Goal: Go to known website: Access a specific website the user already knows

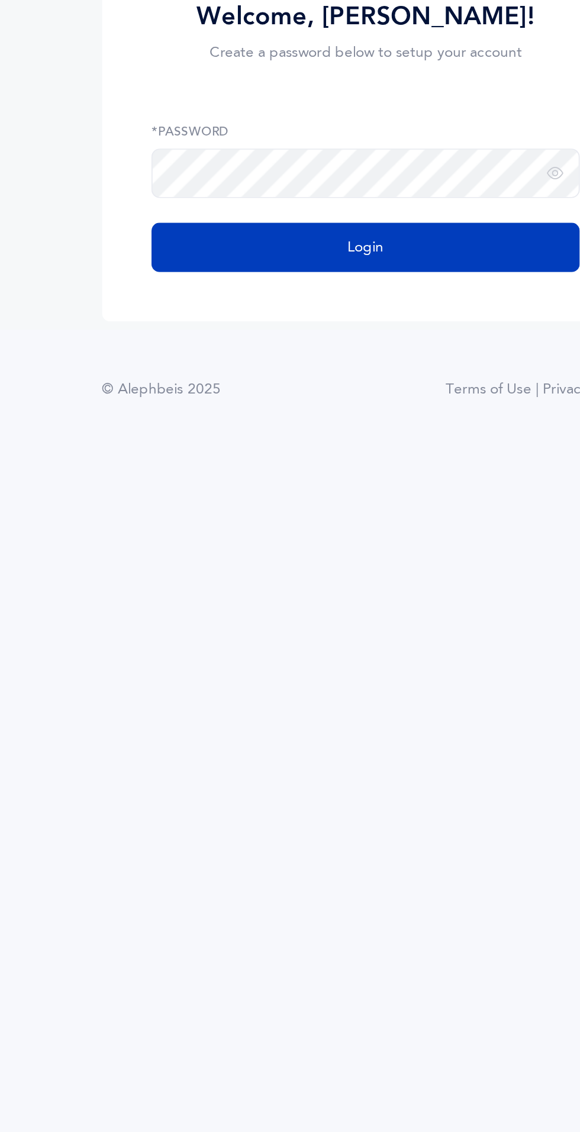
click at [337, 634] on button "Login" at bounding box center [290, 620] width 246 height 28
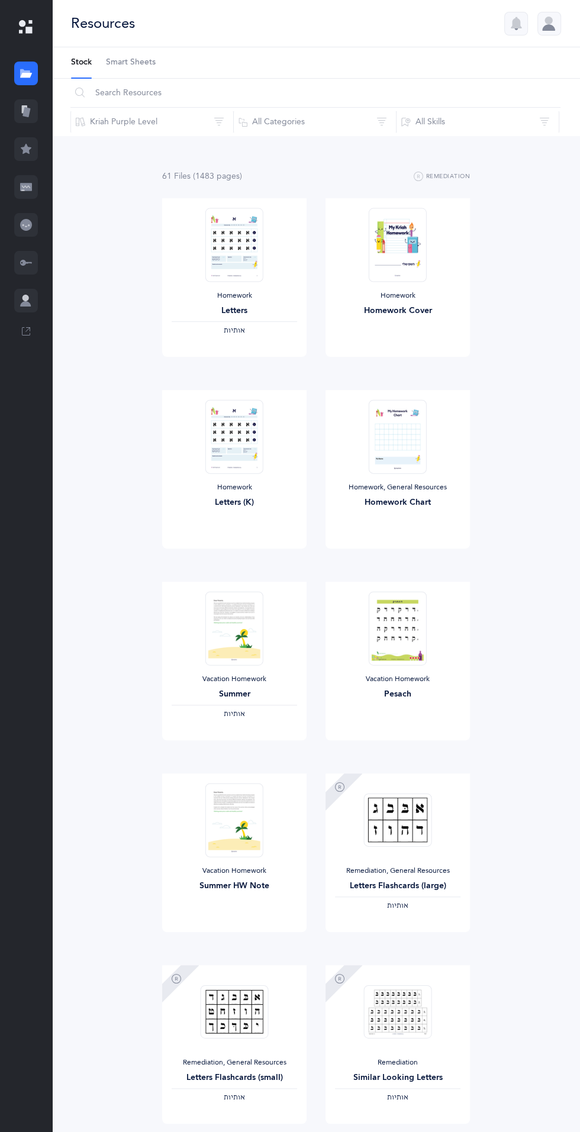
scroll to position [3, 0]
